Goal: Transaction & Acquisition: Purchase product/service

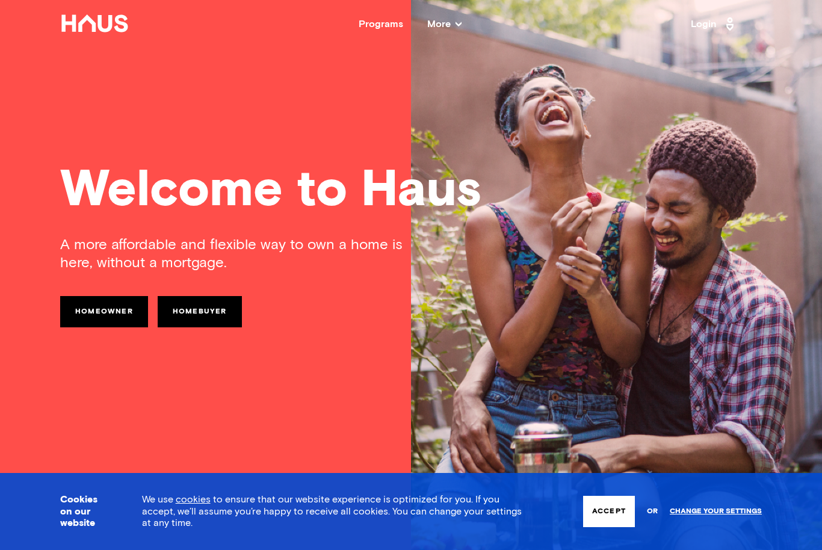
click at [612, 515] on button "Accept" at bounding box center [609, 511] width 52 height 31
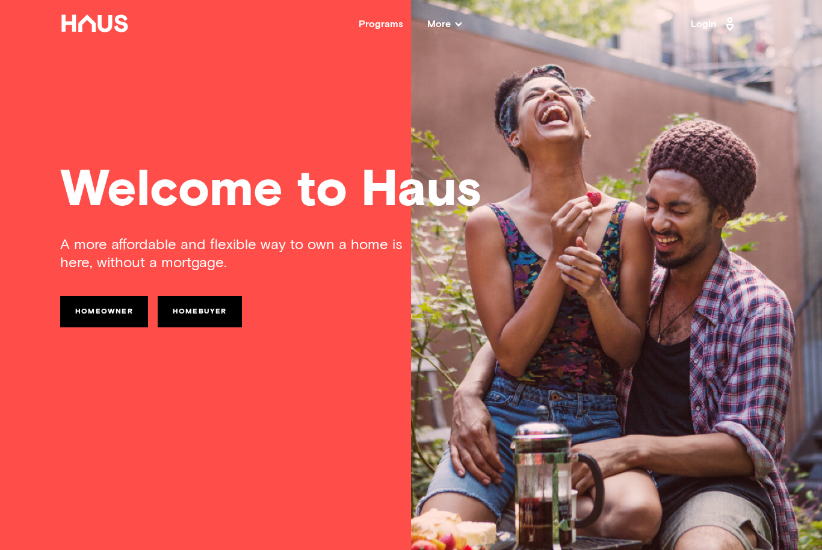
click at [90, 326] on link "Homeowner" at bounding box center [104, 311] width 88 height 31
click at [199, 307] on link "Homebuyer" at bounding box center [200, 311] width 84 height 31
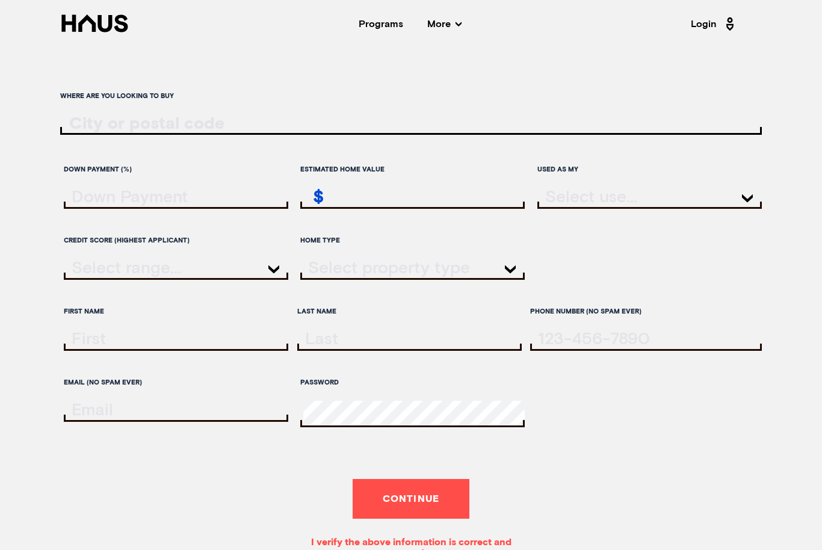
click at [83, 133] on input "ratesLocationInput" at bounding box center [410, 124] width 701 height 18
type input "S10"
click at [99, 28] on icon at bounding box center [94, 22] width 66 height 17
